Goal: Task Accomplishment & Management: Use online tool/utility

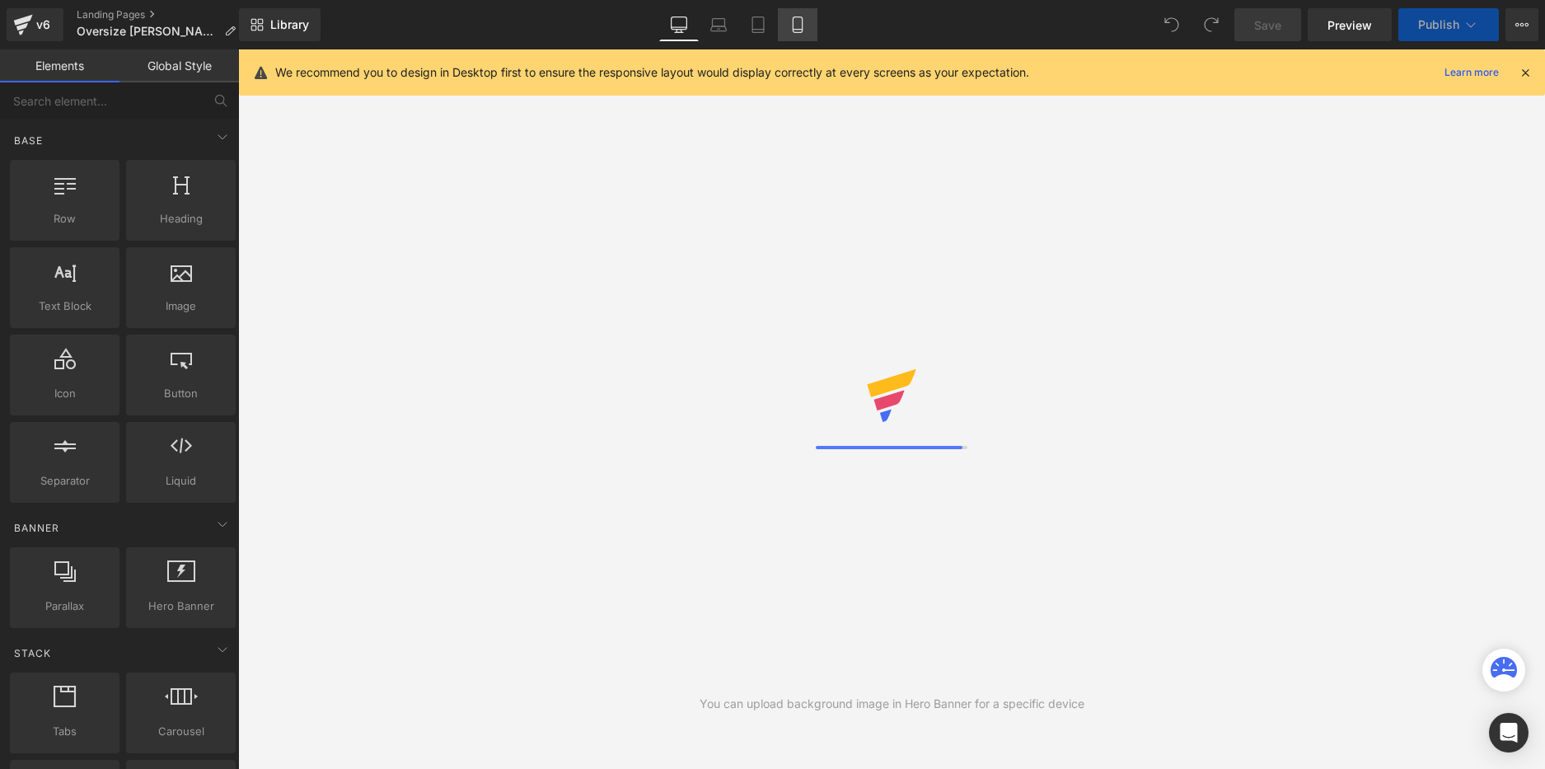
click at [798, 30] on icon at bounding box center [797, 30] width 9 height 0
click at [1524, 65] on div at bounding box center [1525, 72] width 13 height 18
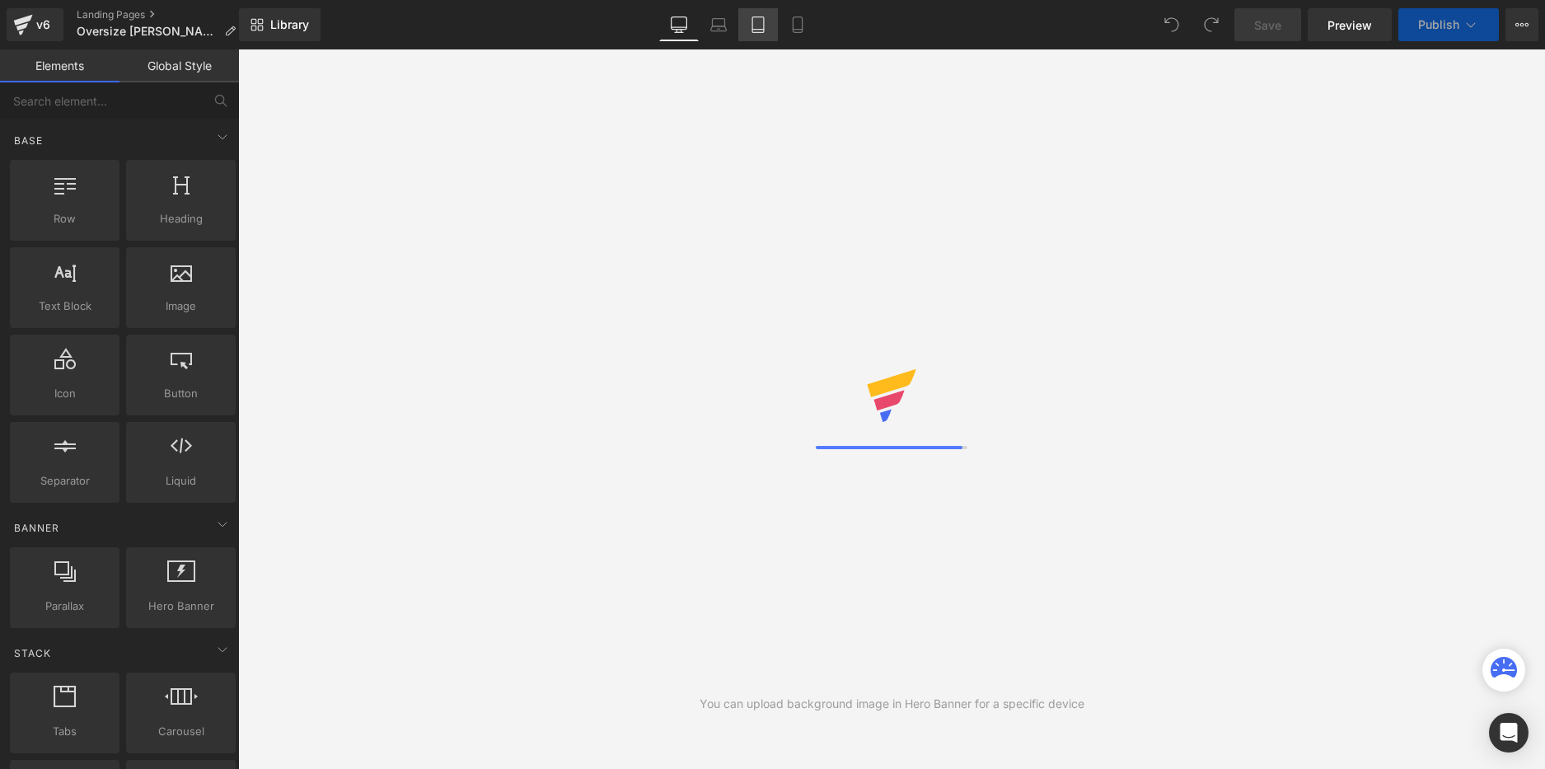
click at [761, 34] on link "Tablet" at bounding box center [758, 24] width 40 height 33
click at [797, 31] on icon at bounding box center [797, 24] width 16 height 16
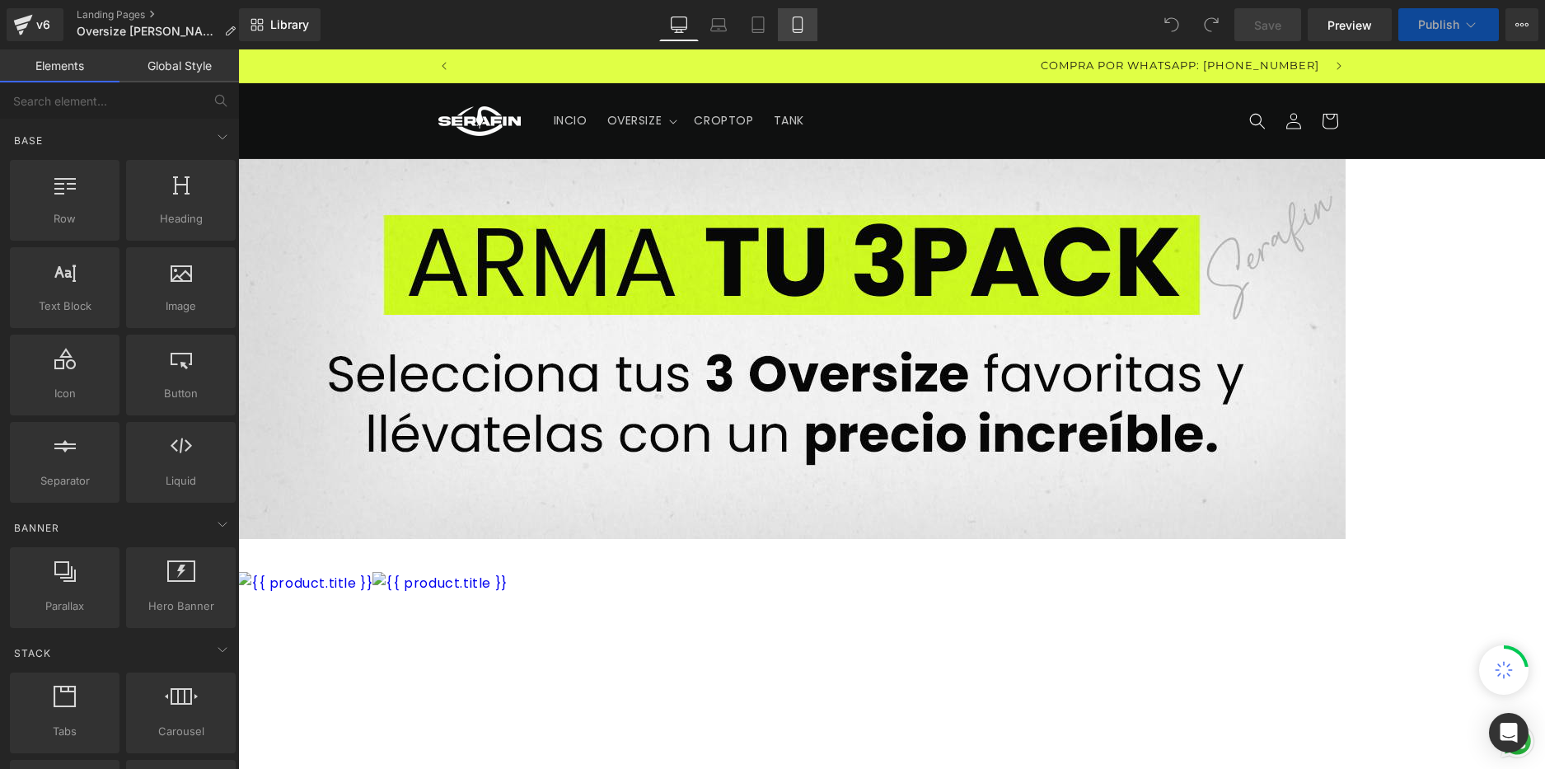
click at [802, 30] on icon at bounding box center [797, 24] width 16 height 16
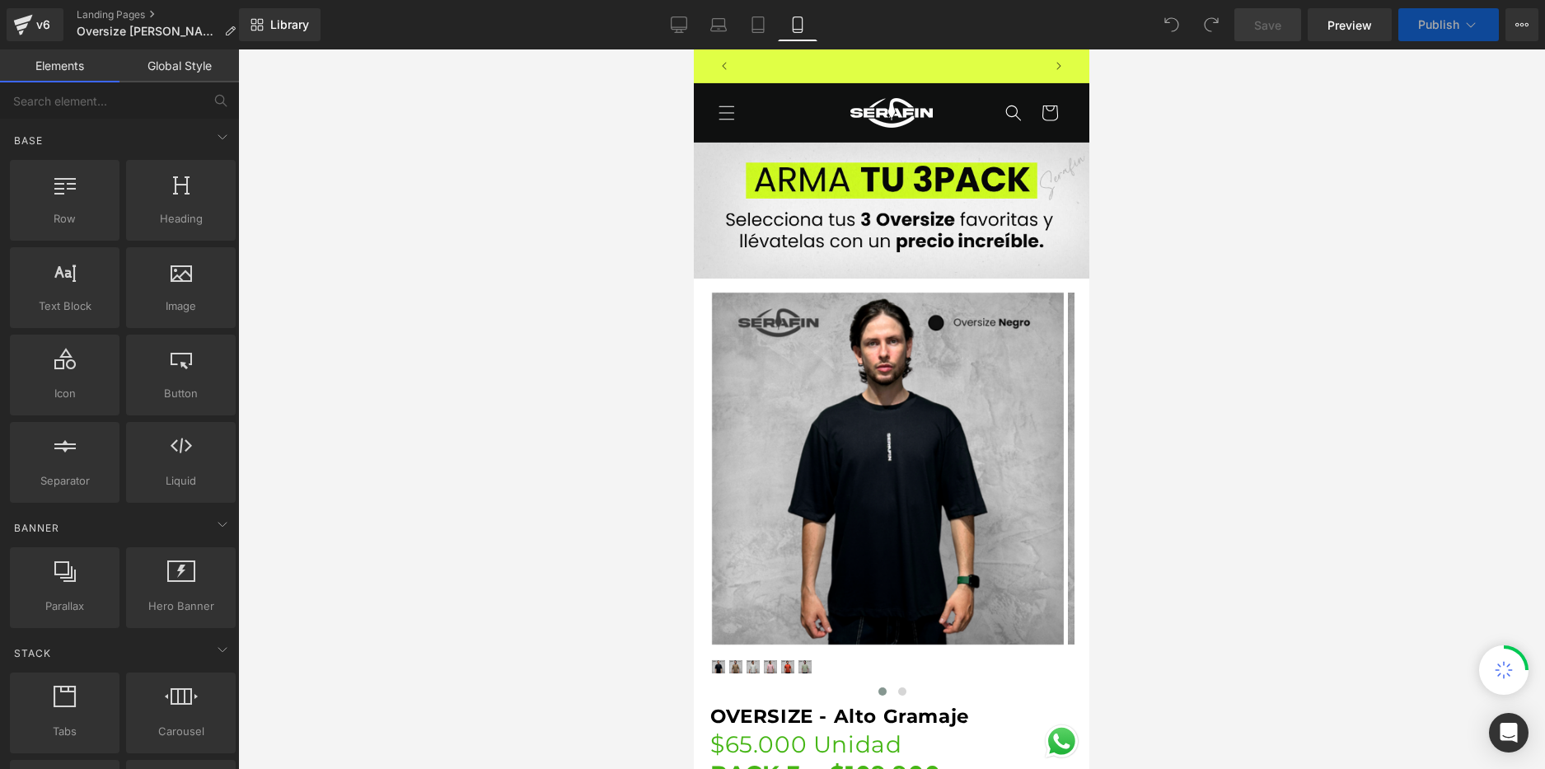
click at [811, 30] on link "Mobile" at bounding box center [798, 24] width 40 height 33
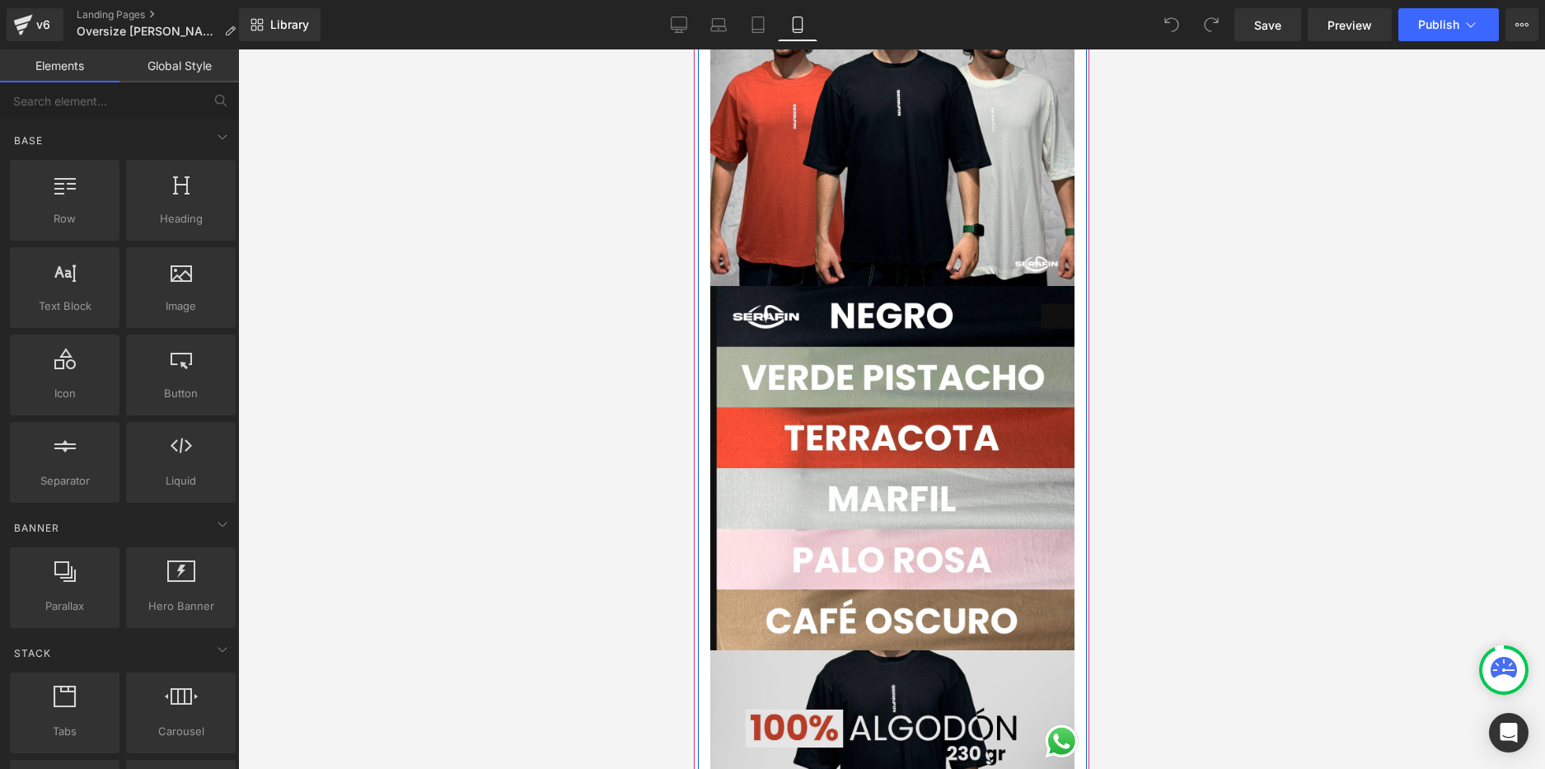
scroll to position [1835, 0]
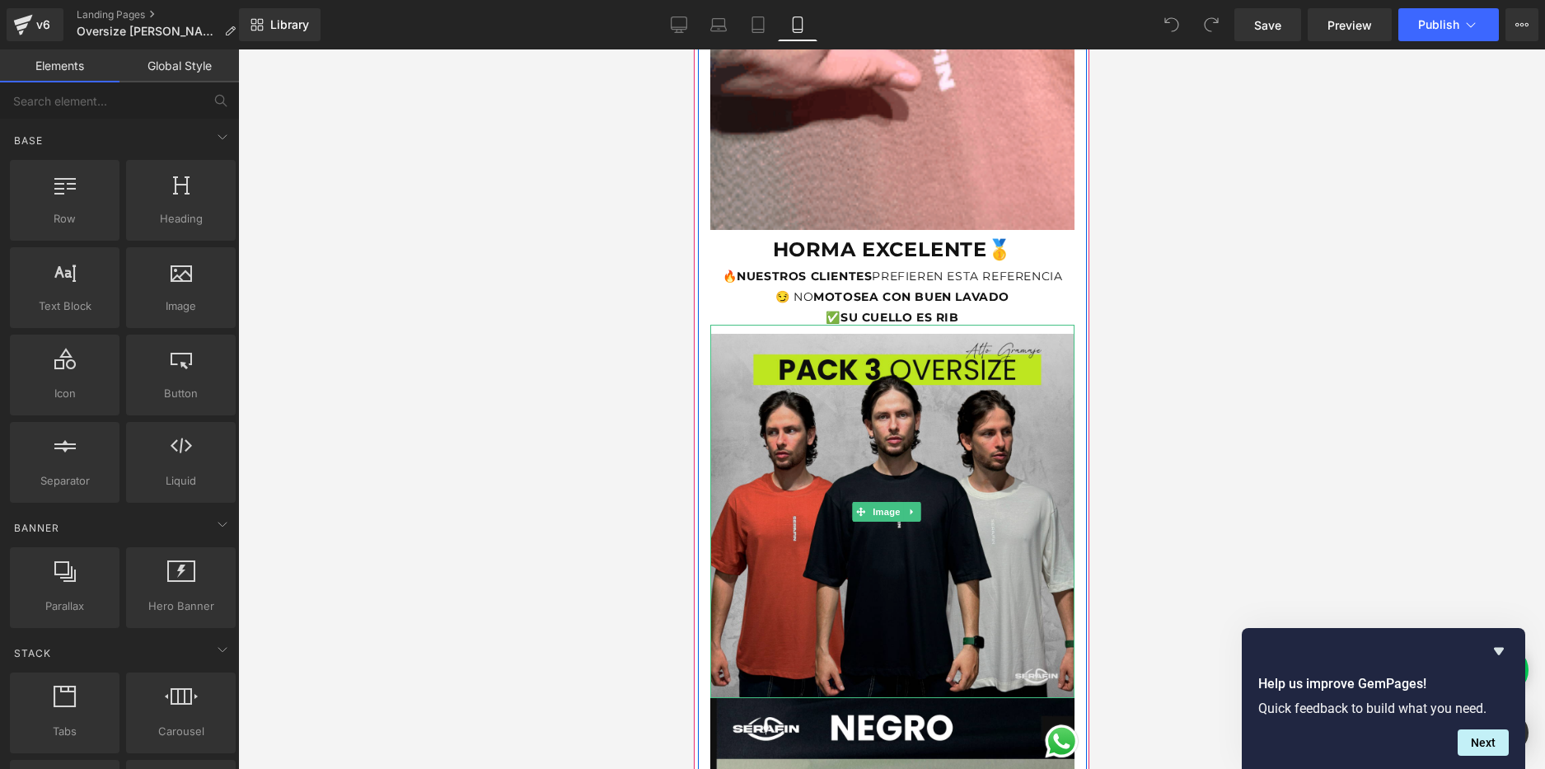
click at [839, 424] on img at bounding box center [892, 511] width 364 height 373
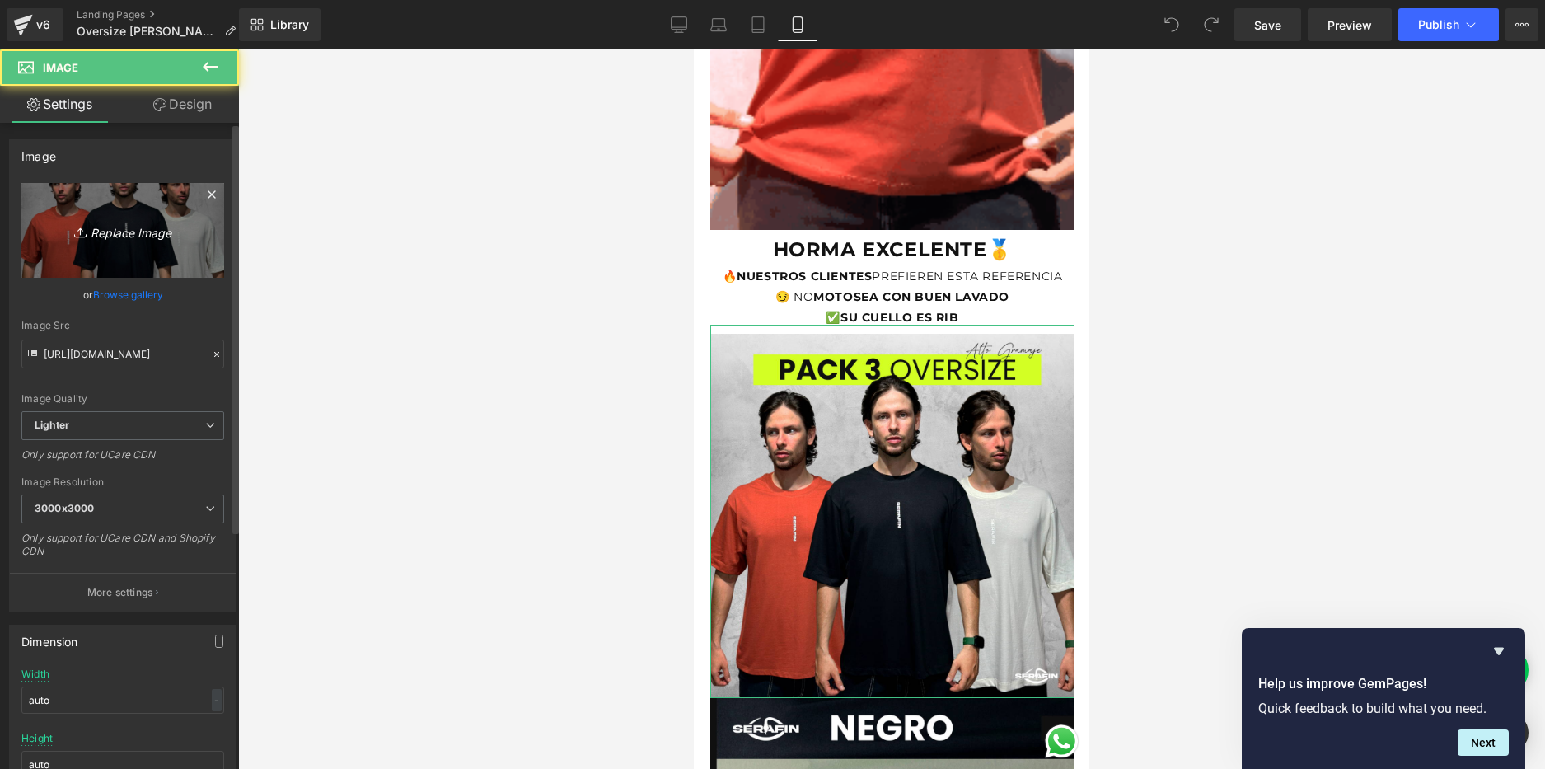
click at [117, 258] on link "Replace Image" at bounding box center [122, 230] width 203 height 95
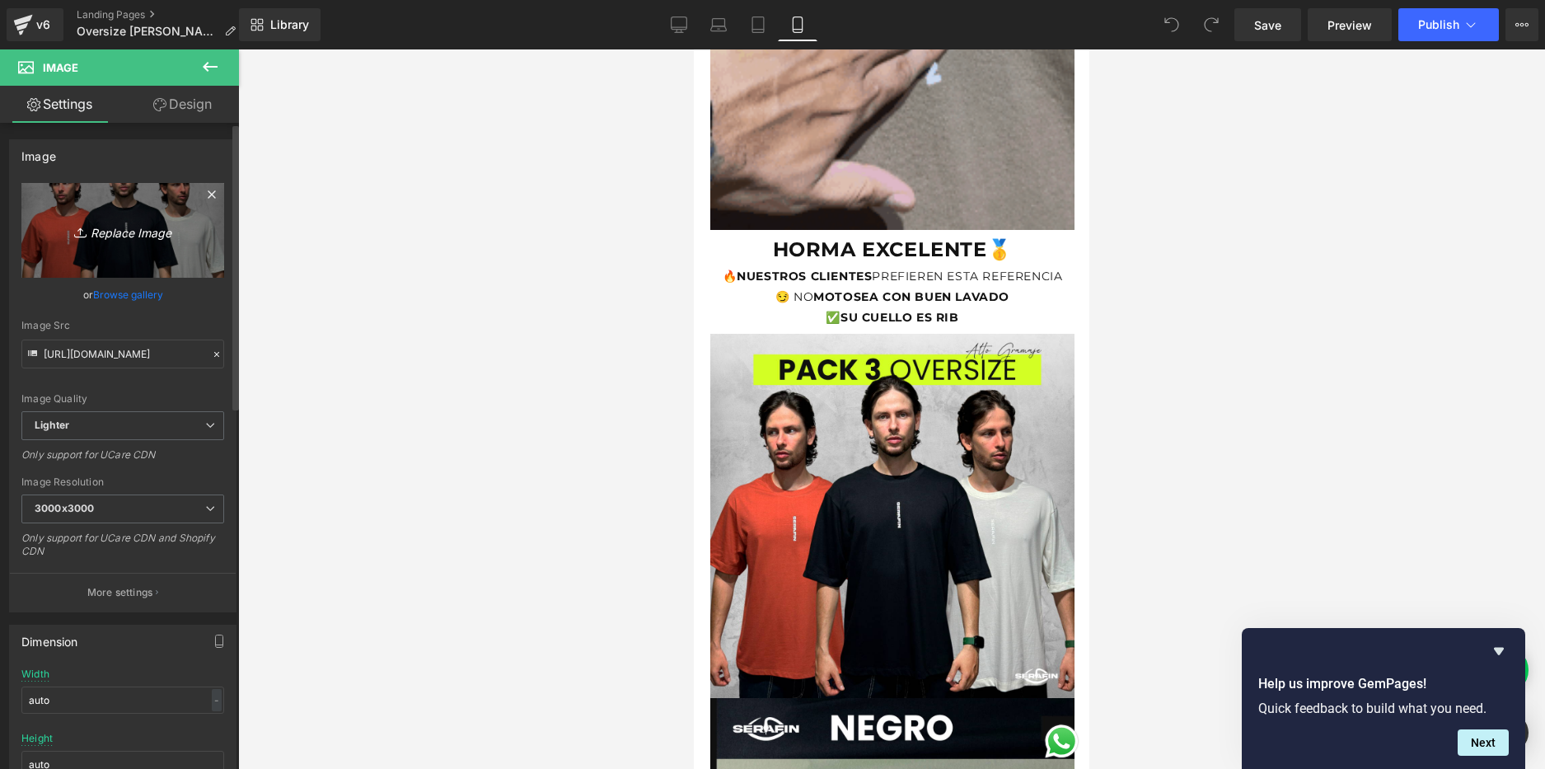
type input "C:\fakepath\PACK 2 REFERENCIAS.png"
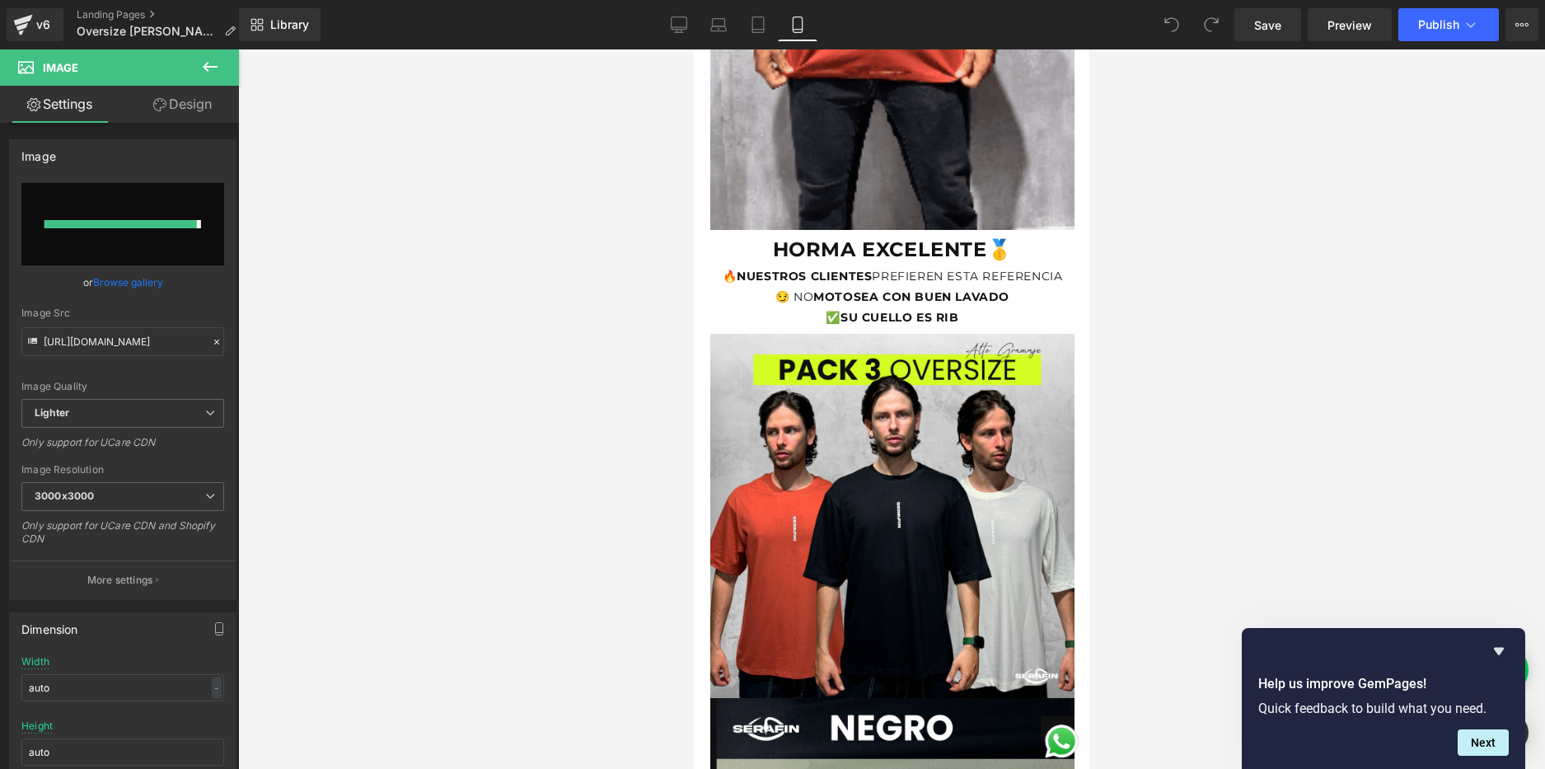
type input "[URL][DOMAIN_NAME]"
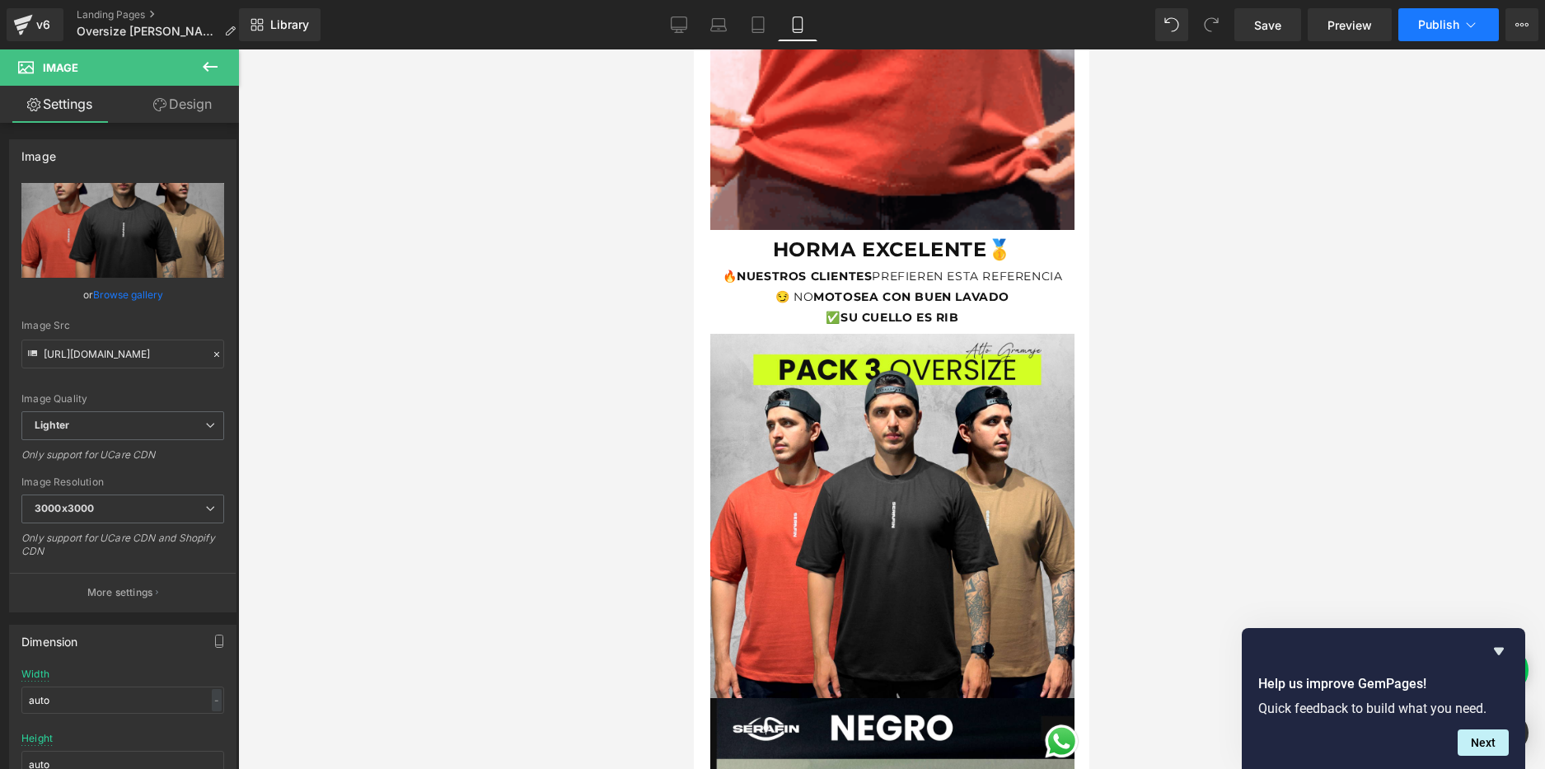
click at [1458, 38] on button "Publish" at bounding box center [1448, 24] width 101 height 33
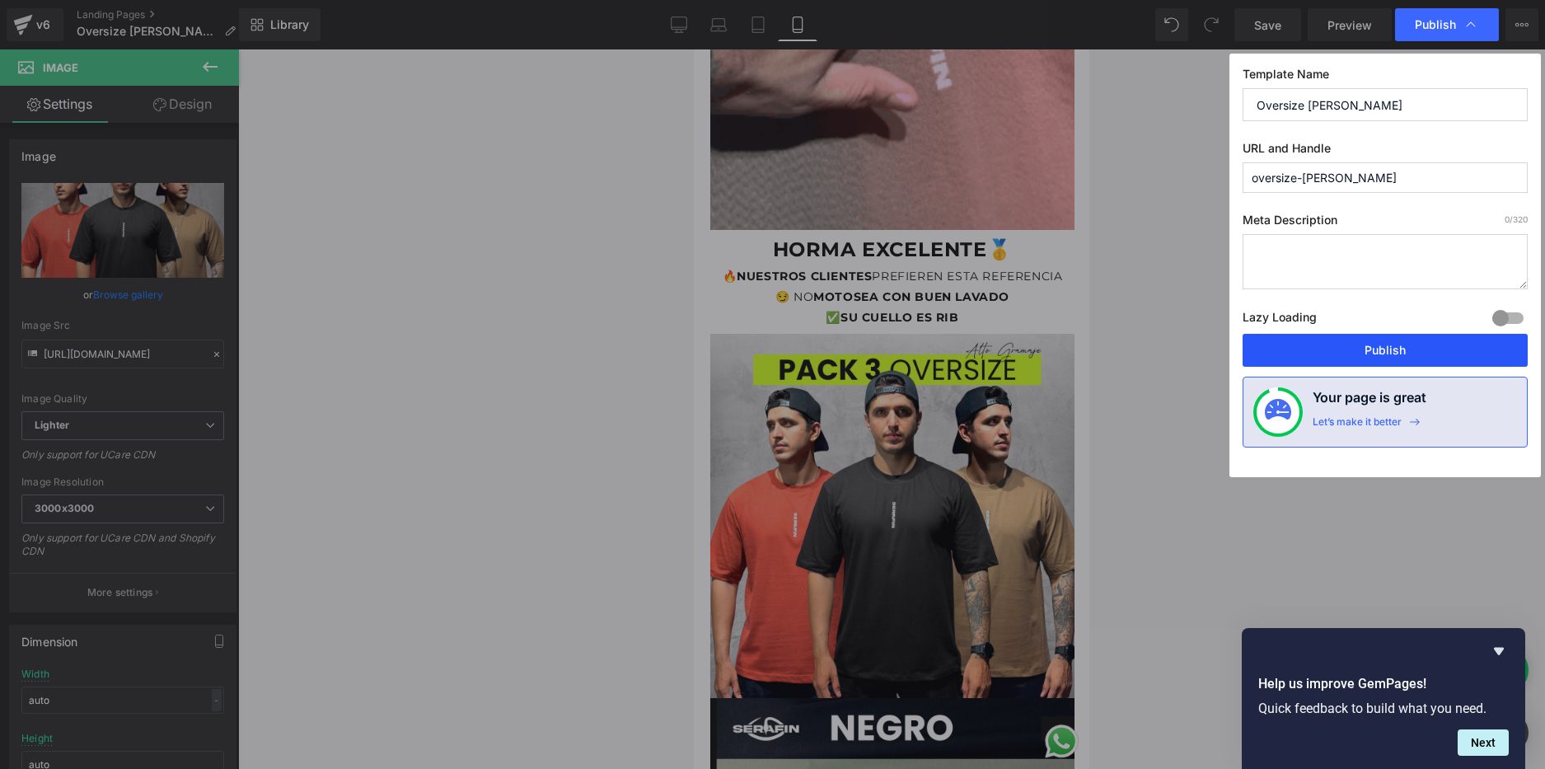
click at [1404, 346] on button "Publish" at bounding box center [1385, 350] width 285 height 33
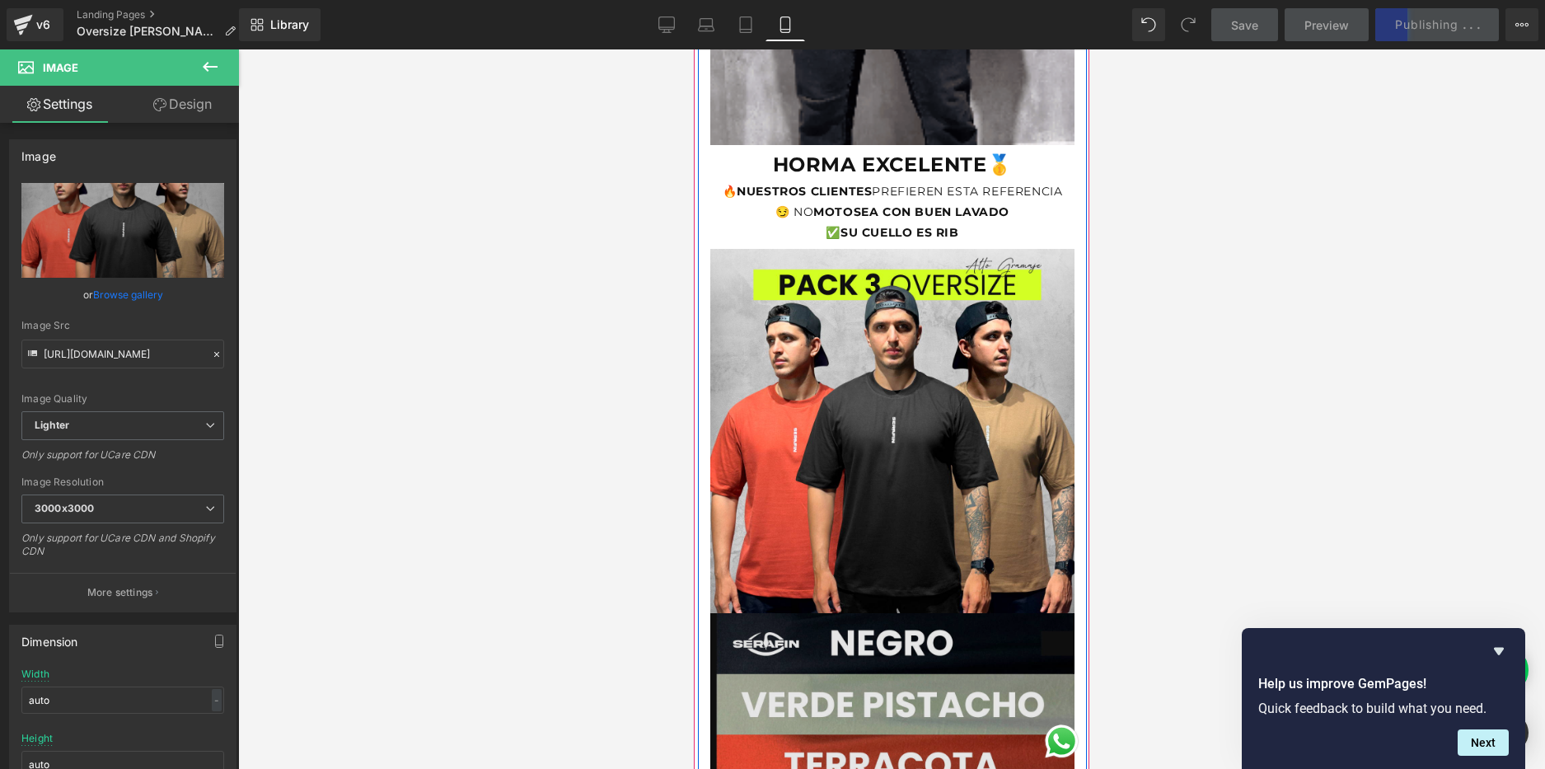
scroll to position [1917, 0]
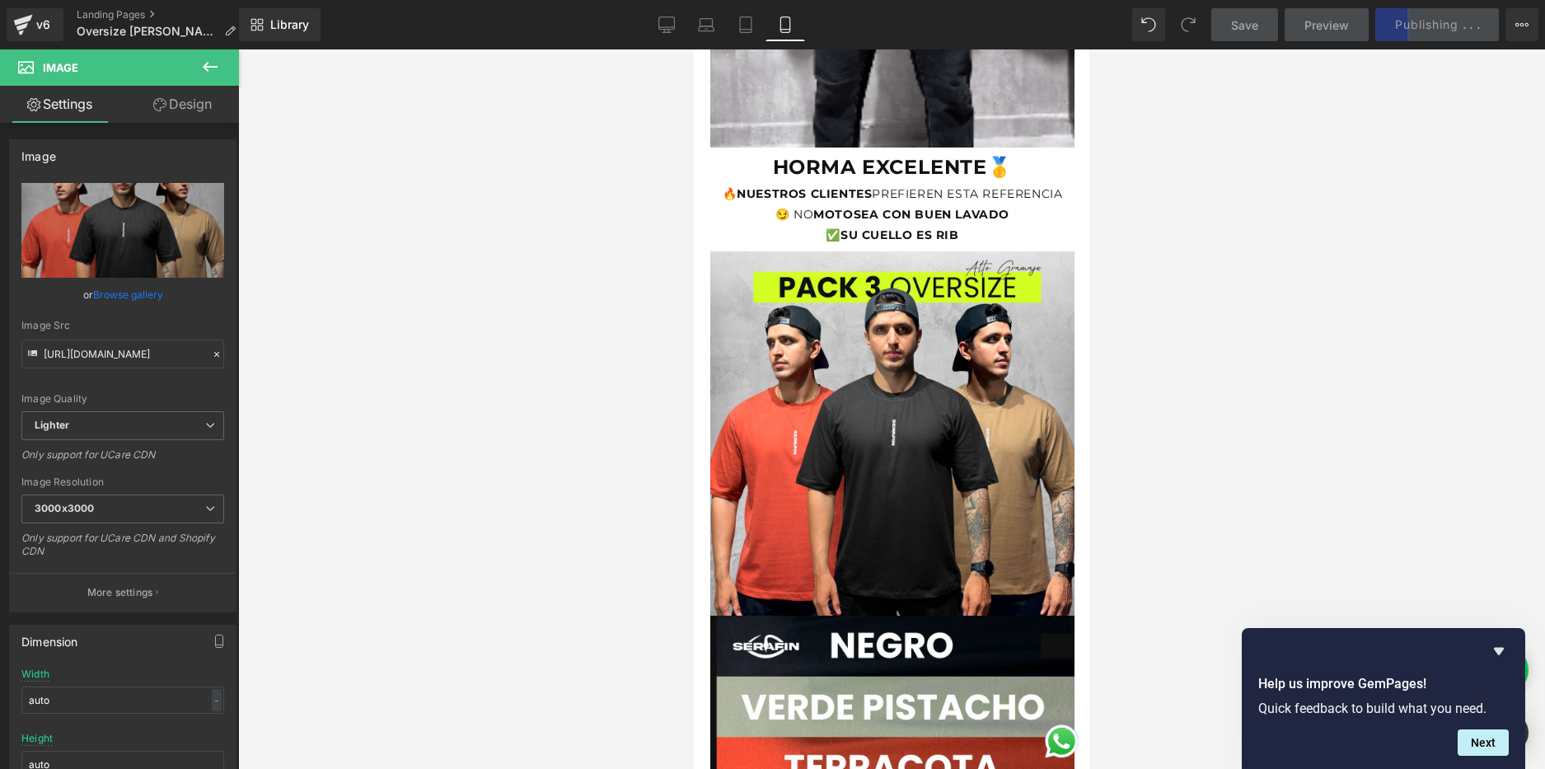
click at [1224, 38] on link "Save" at bounding box center [1244, 24] width 67 height 33
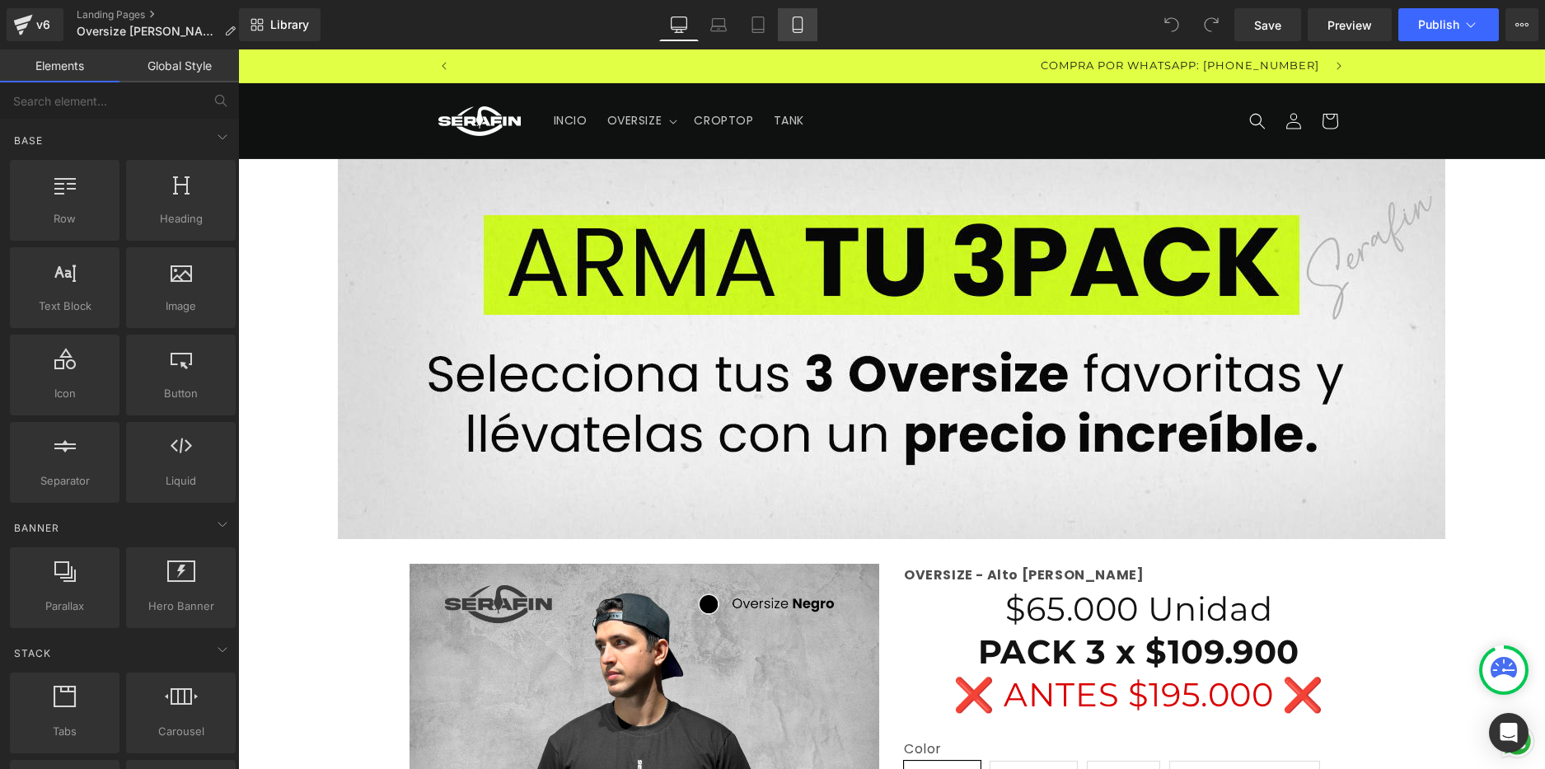
click at [791, 23] on icon at bounding box center [797, 24] width 16 height 16
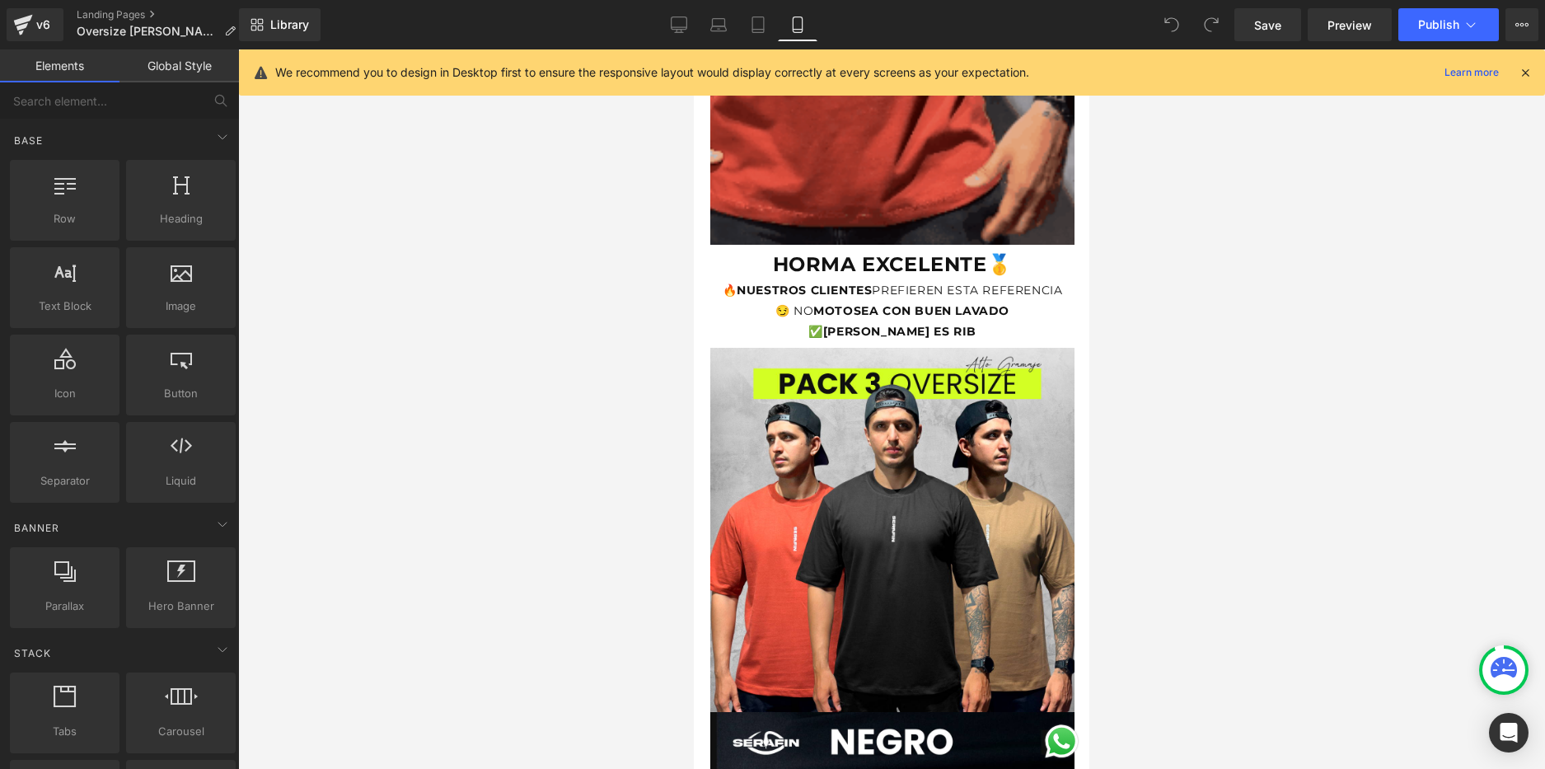
scroll to position [1978, 0]
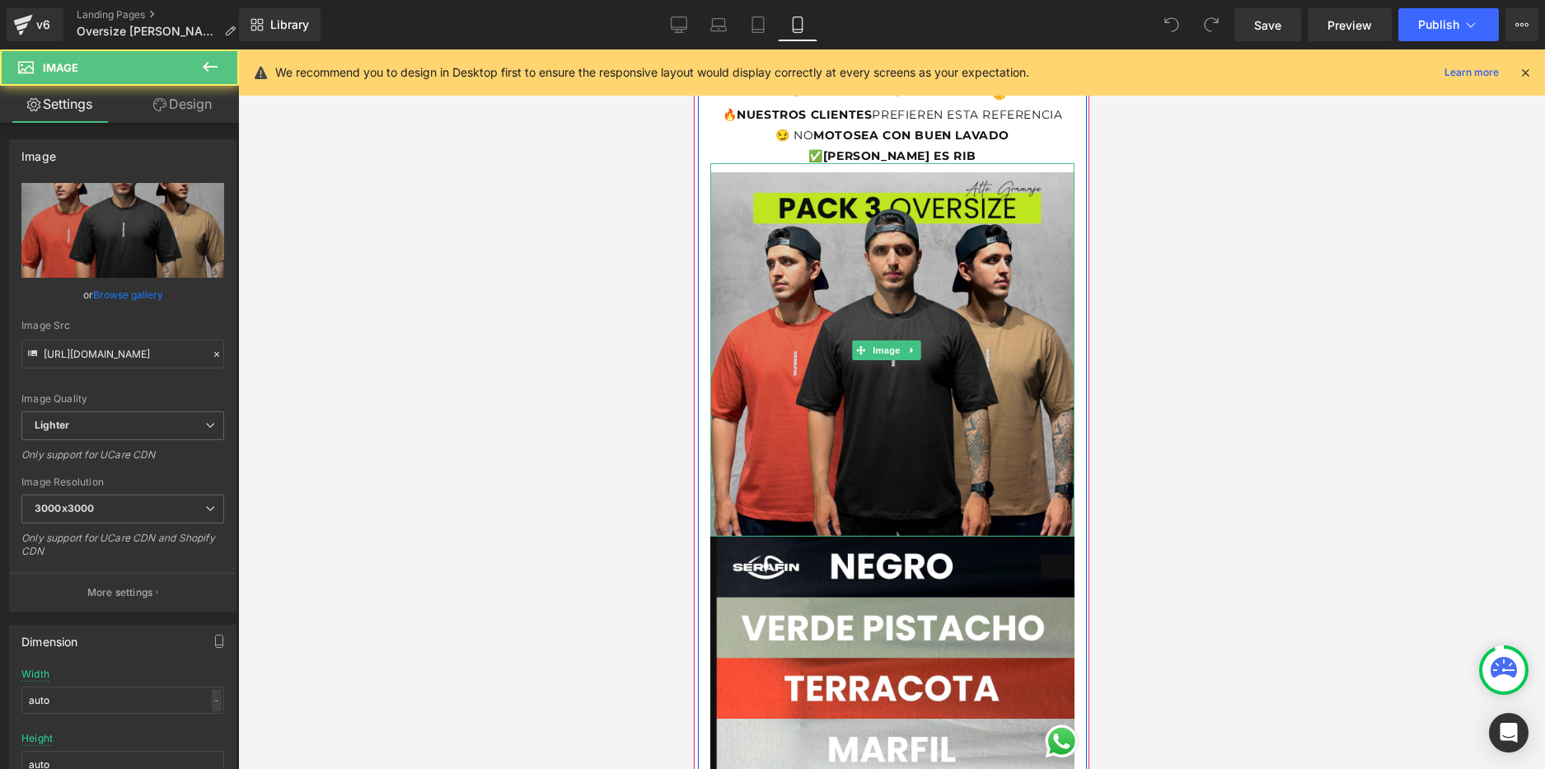
click at [958, 275] on img at bounding box center [892, 349] width 364 height 373
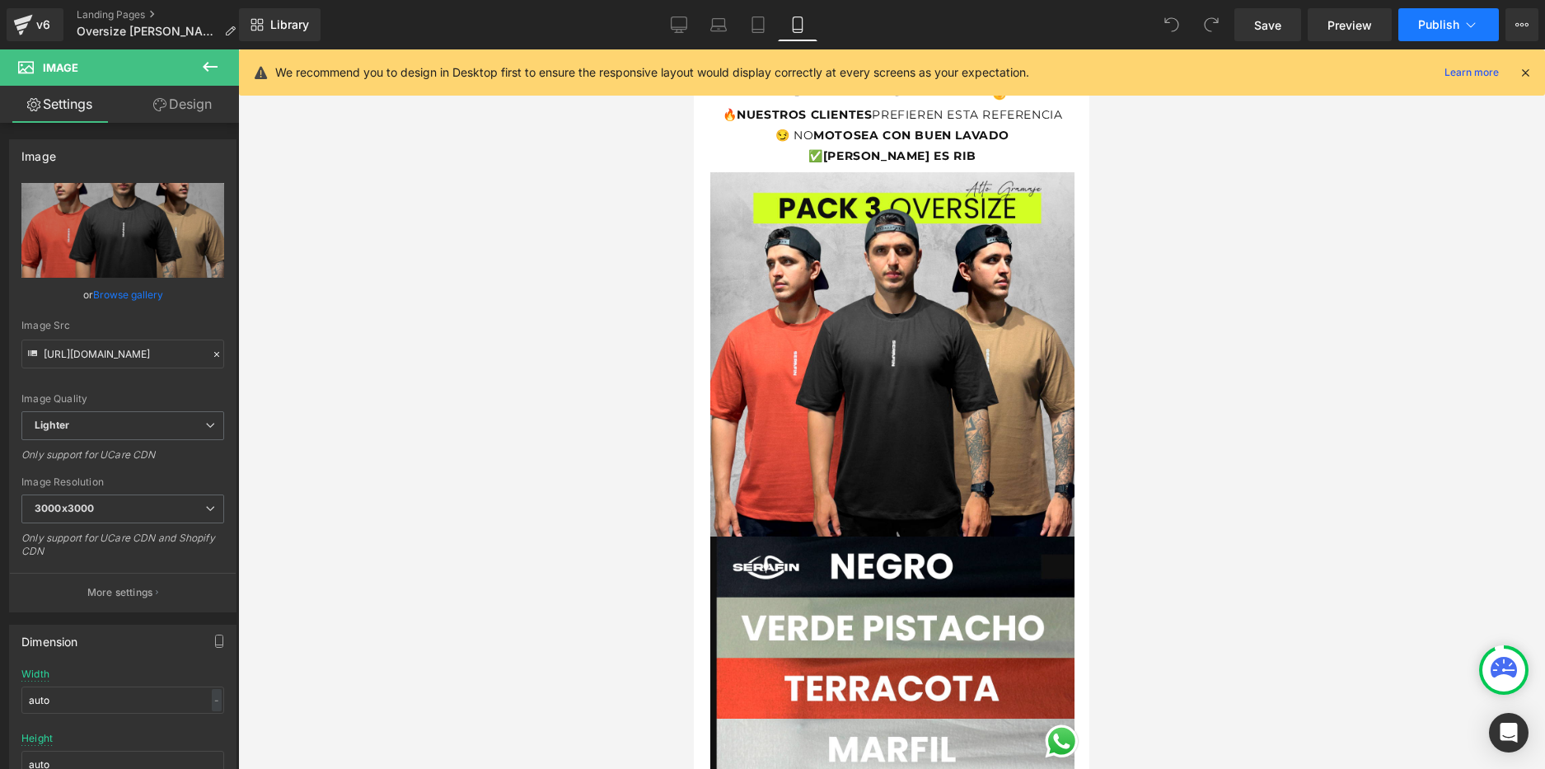
click at [1459, 19] on button "Publish" at bounding box center [1448, 24] width 101 height 33
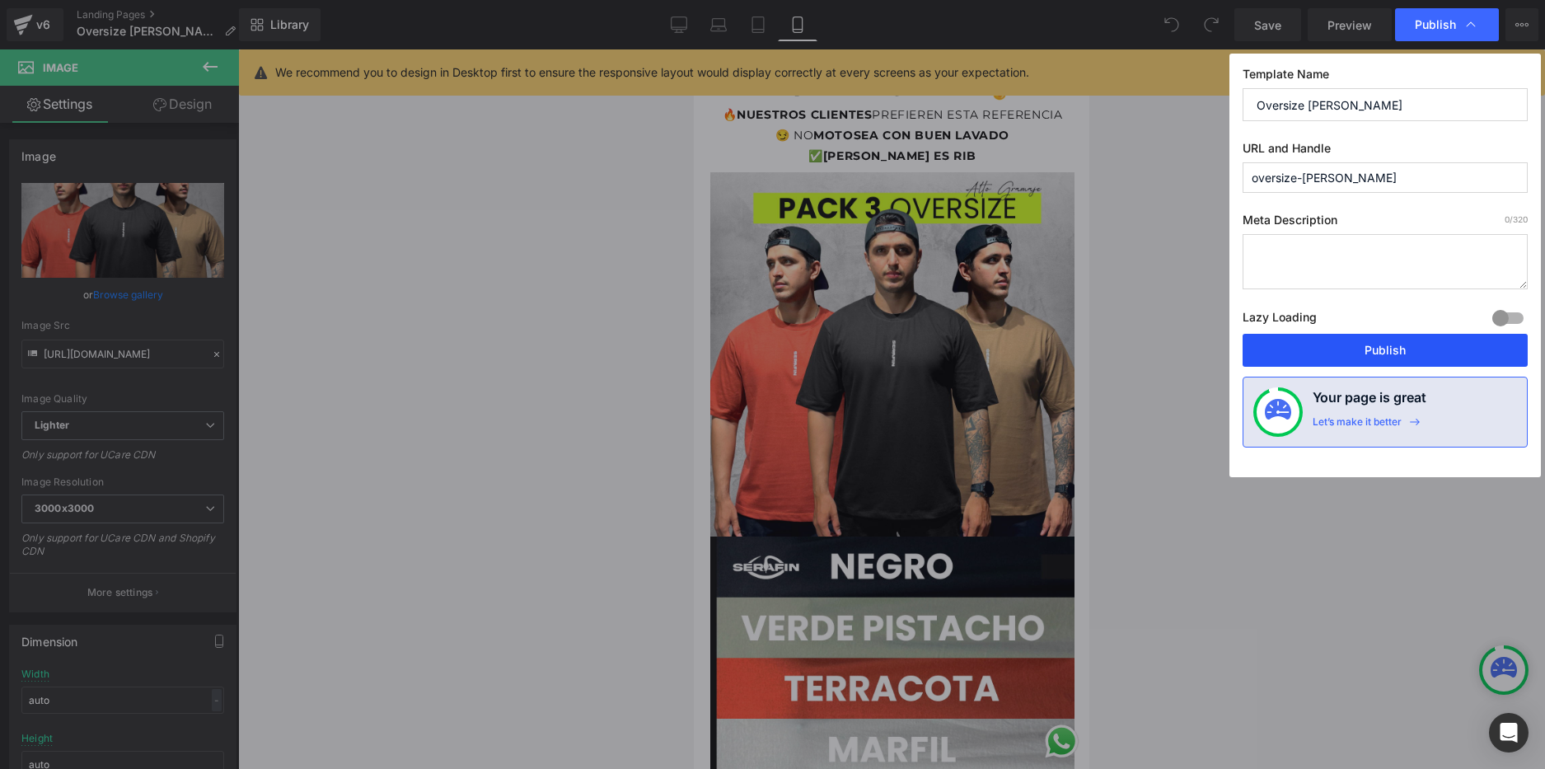
click at [1415, 363] on button "Publish" at bounding box center [1385, 350] width 285 height 33
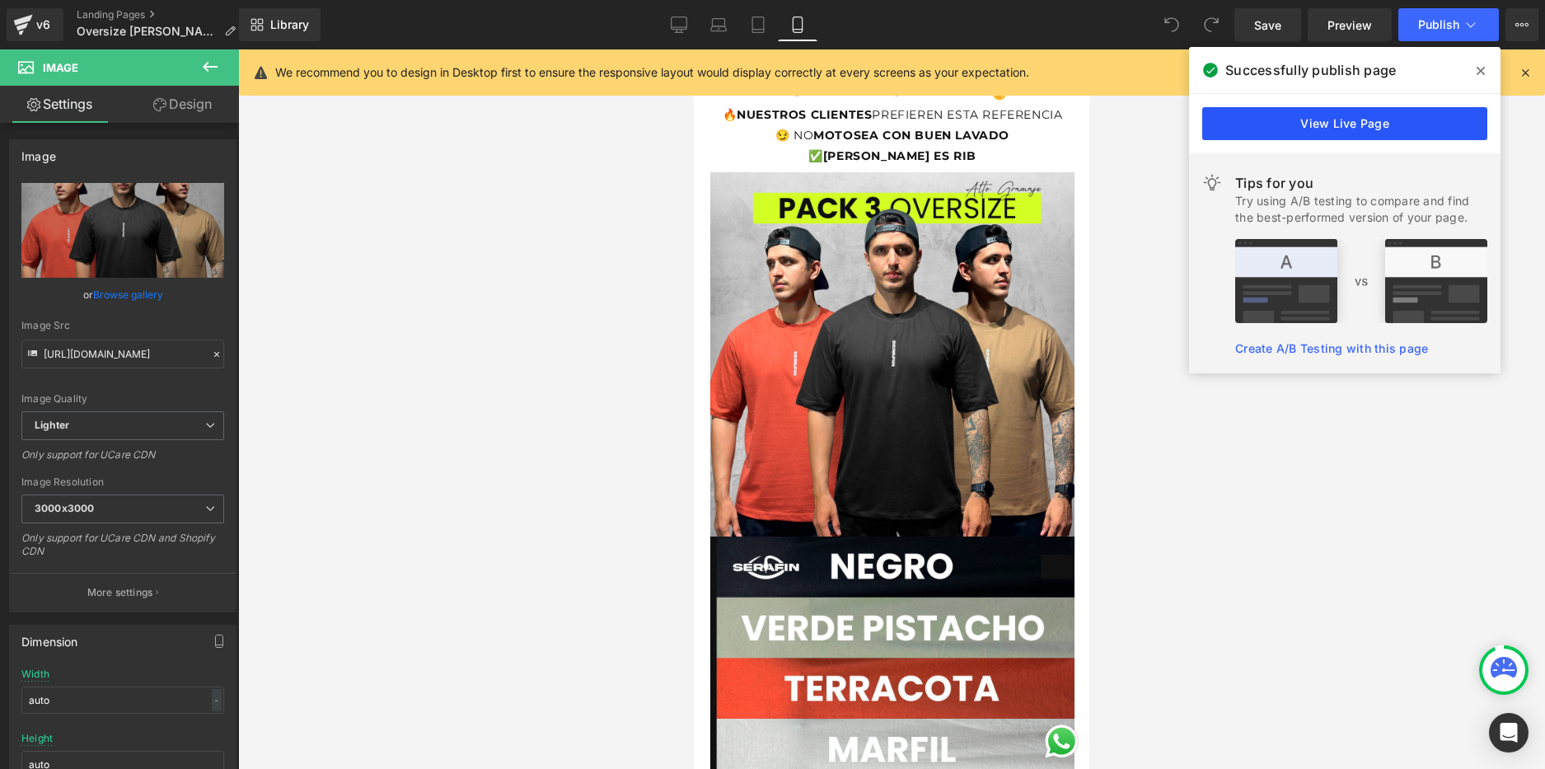
click at [1291, 131] on link "View Live Page" at bounding box center [1344, 123] width 285 height 33
